Goal: Task Accomplishment & Management: Manage account settings

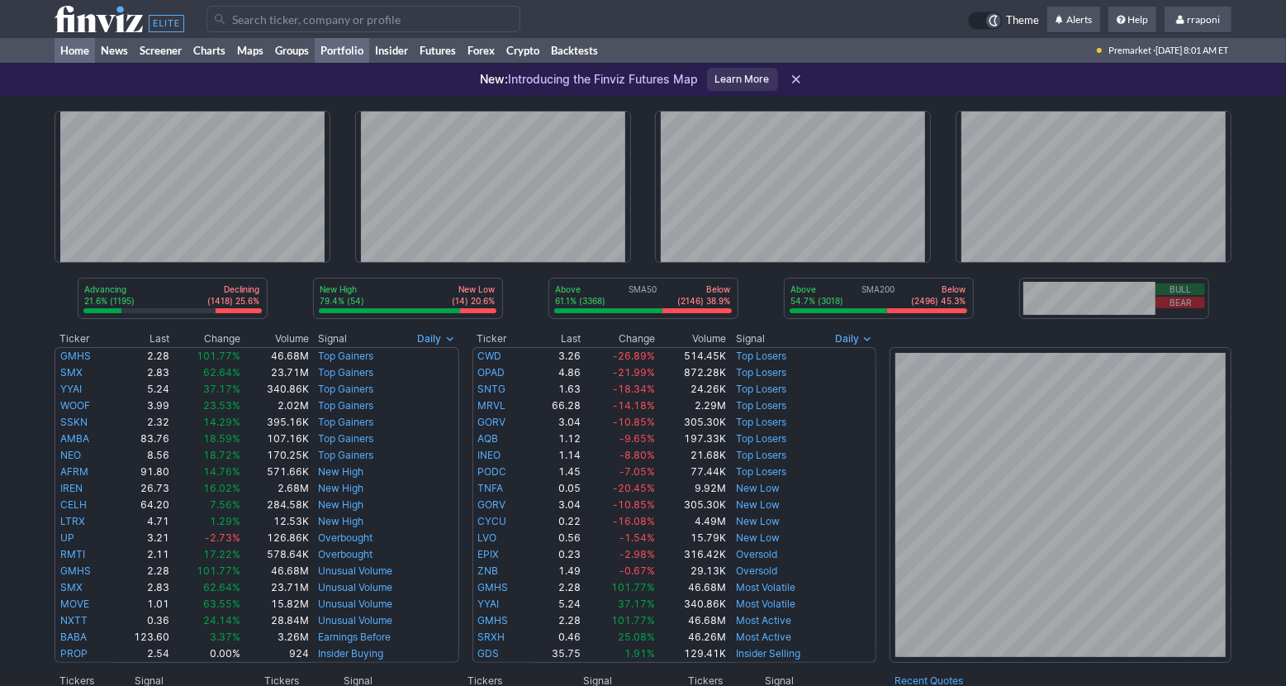
click at [368, 52] on link "Portfolio" at bounding box center [342, 50] width 55 height 25
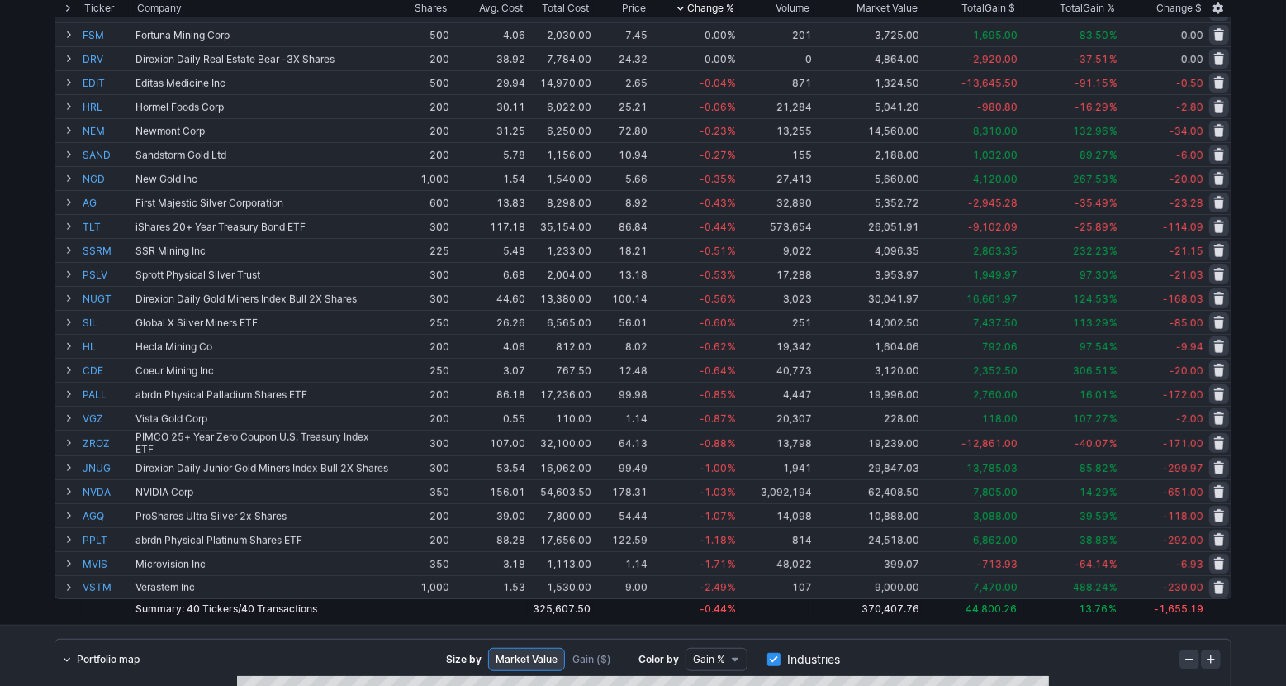
scroll to position [22, 0]
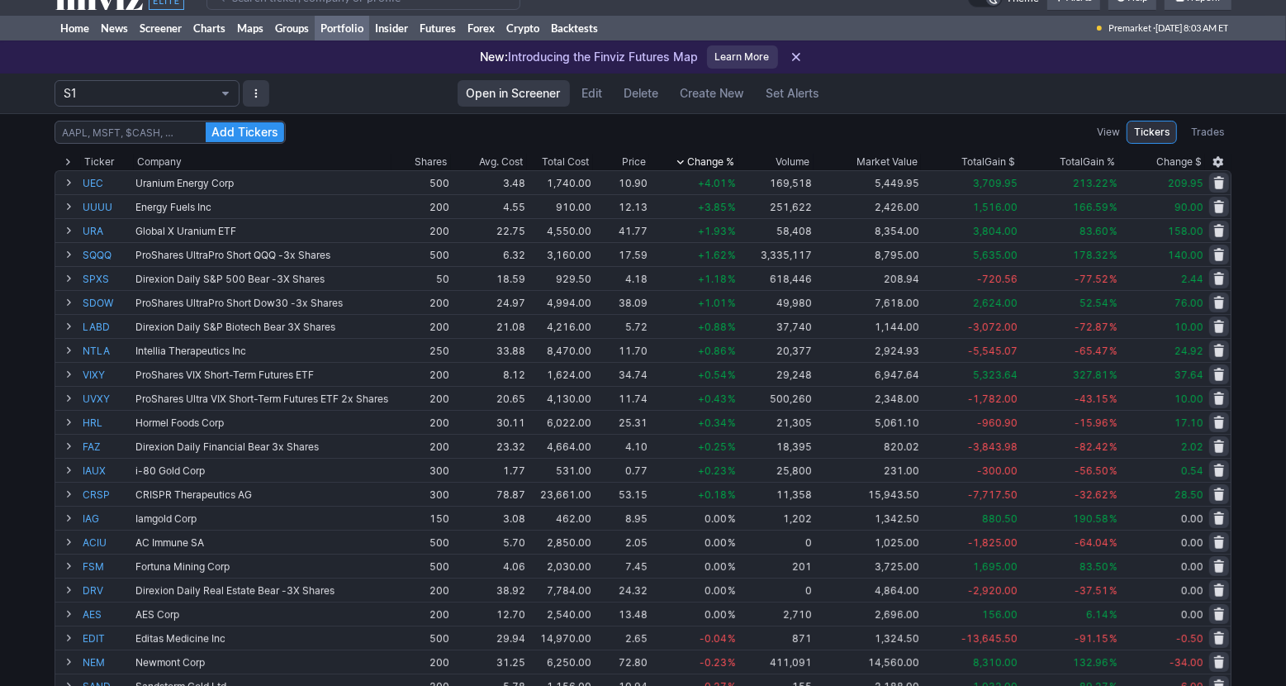
click at [1276, 353] on div "Add Tickers View Tickers Trades Ticker Company Shares Avg. Cost Total Cost Pric…" at bounding box center [643, 634] width 1286 height 1043
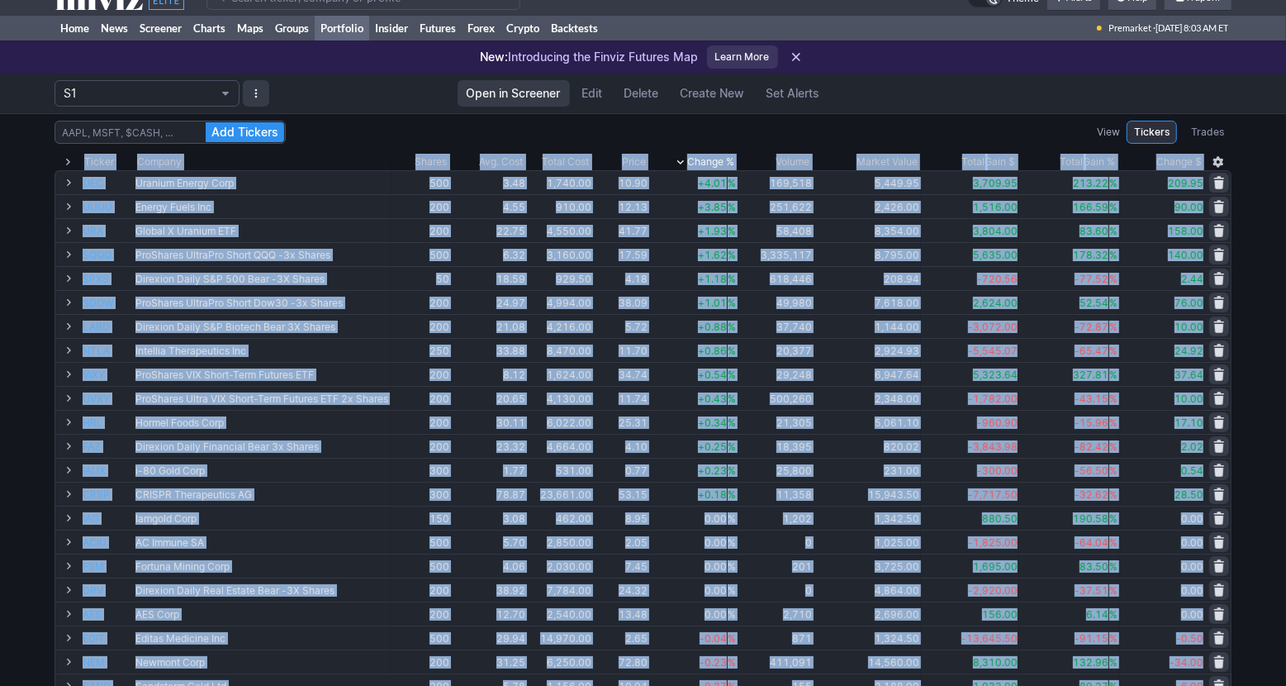
click at [1276, 353] on div "Add Tickers View Tickers Trades Ticker Company Shares Avg. Cost Total Cost Pric…" at bounding box center [643, 634] width 1286 height 1043
click at [1263, 517] on div "Add Tickers View Tickers Trades Ticker Company Shares Avg. Cost Total Cost Pric…" at bounding box center [643, 634] width 1286 height 1043
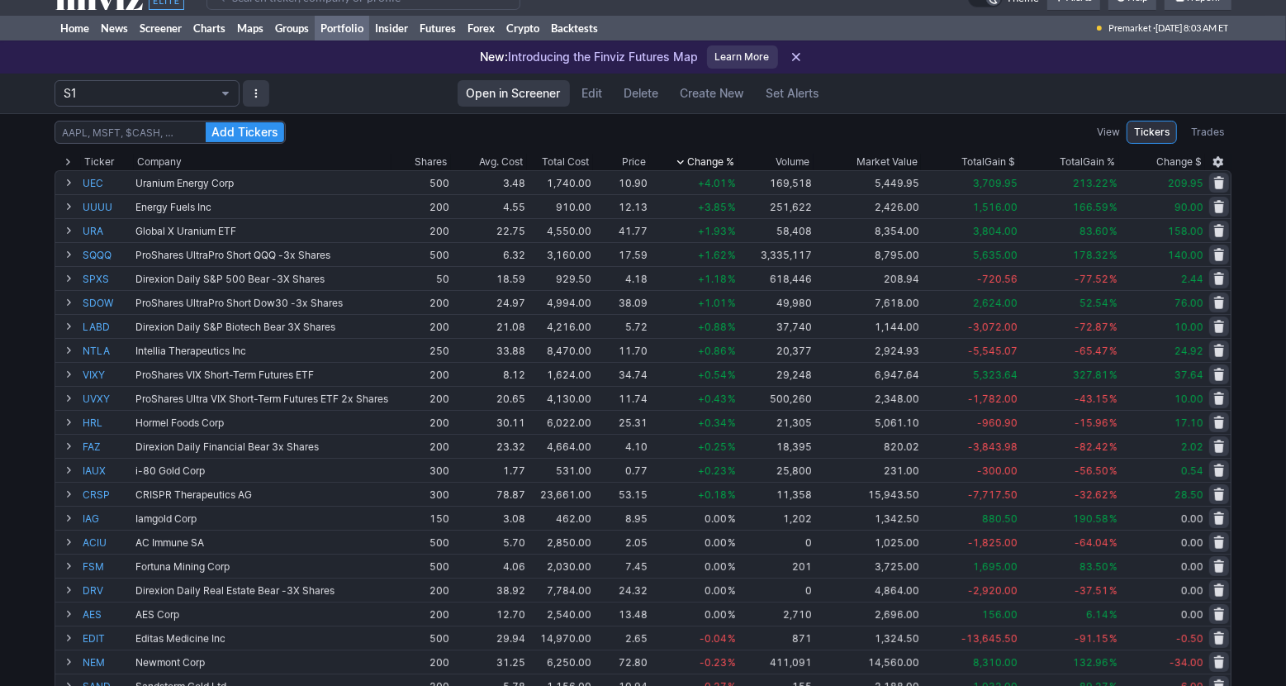
click at [1263, 516] on div "Add Tickers View Tickers Trades Ticker Company Shares Avg. Cost Total Cost Pric…" at bounding box center [643, 634] width 1286 height 1043
click at [1262, 511] on div "Add Tickers View Tickers Trades Ticker Company Shares Avg. Cost Total Cost Pric…" at bounding box center [643, 634] width 1286 height 1043
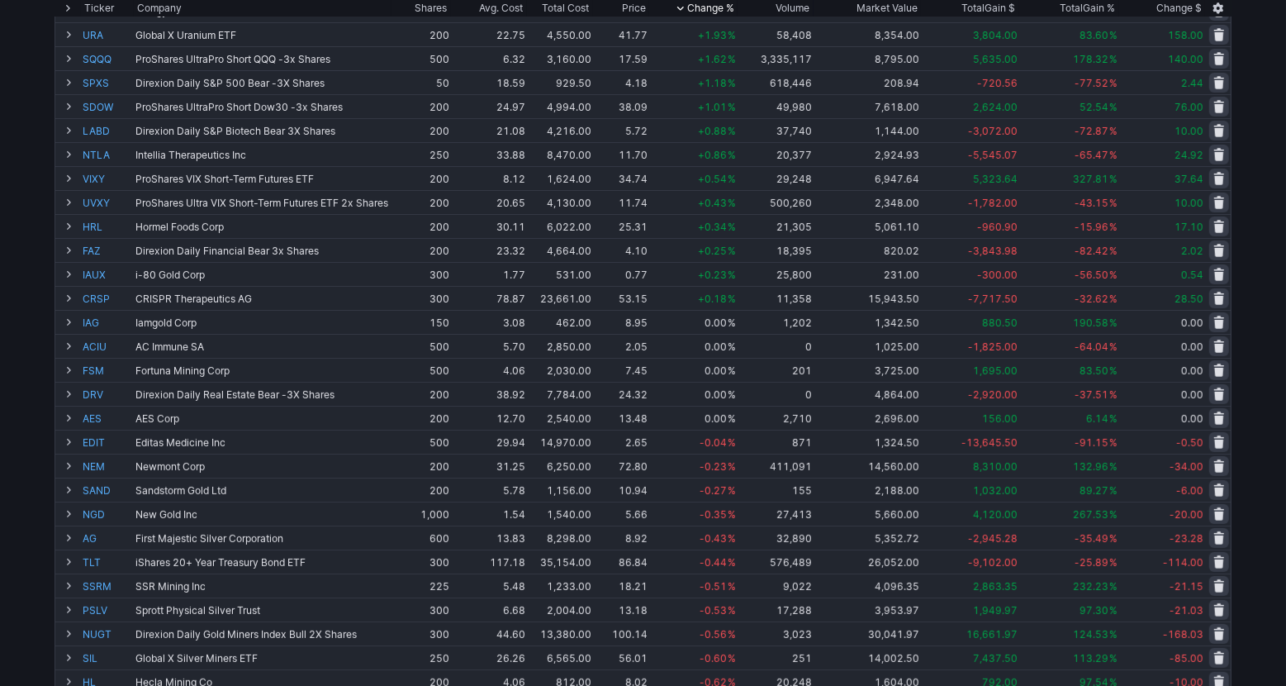
scroll to position [0, 0]
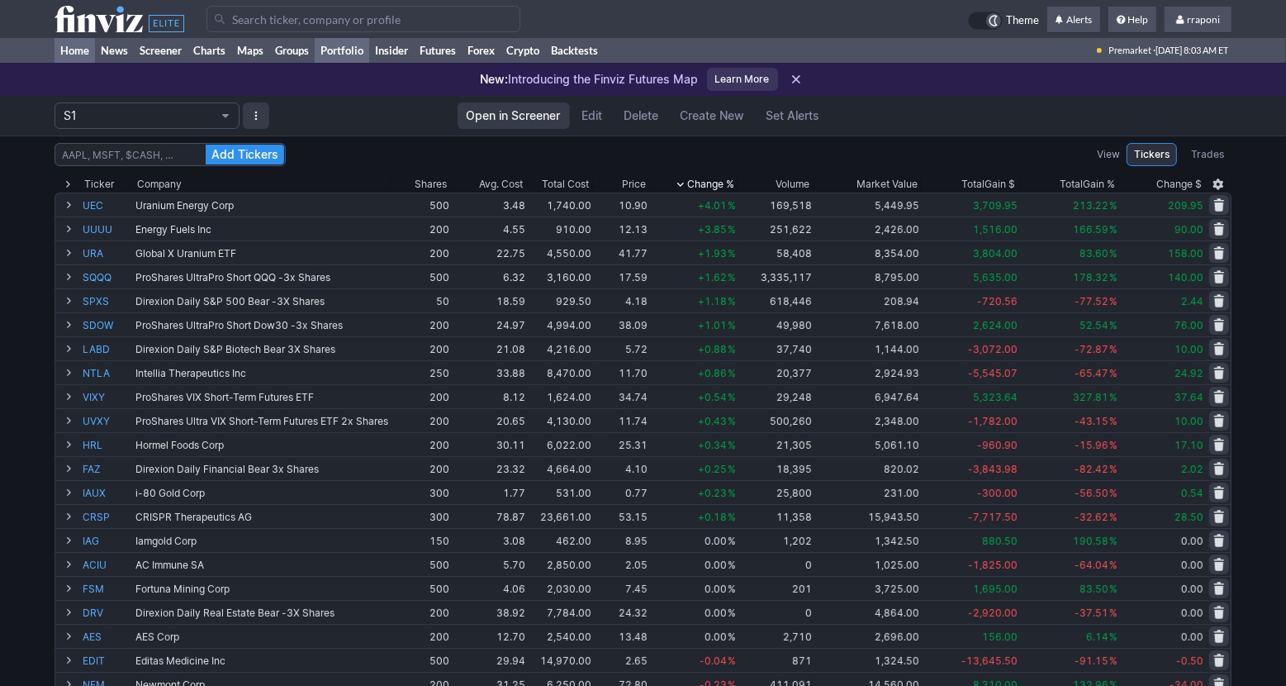
click at [83, 54] on link "Home" at bounding box center [75, 50] width 40 height 25
